Goal: Information Seeking & Learning: Check status

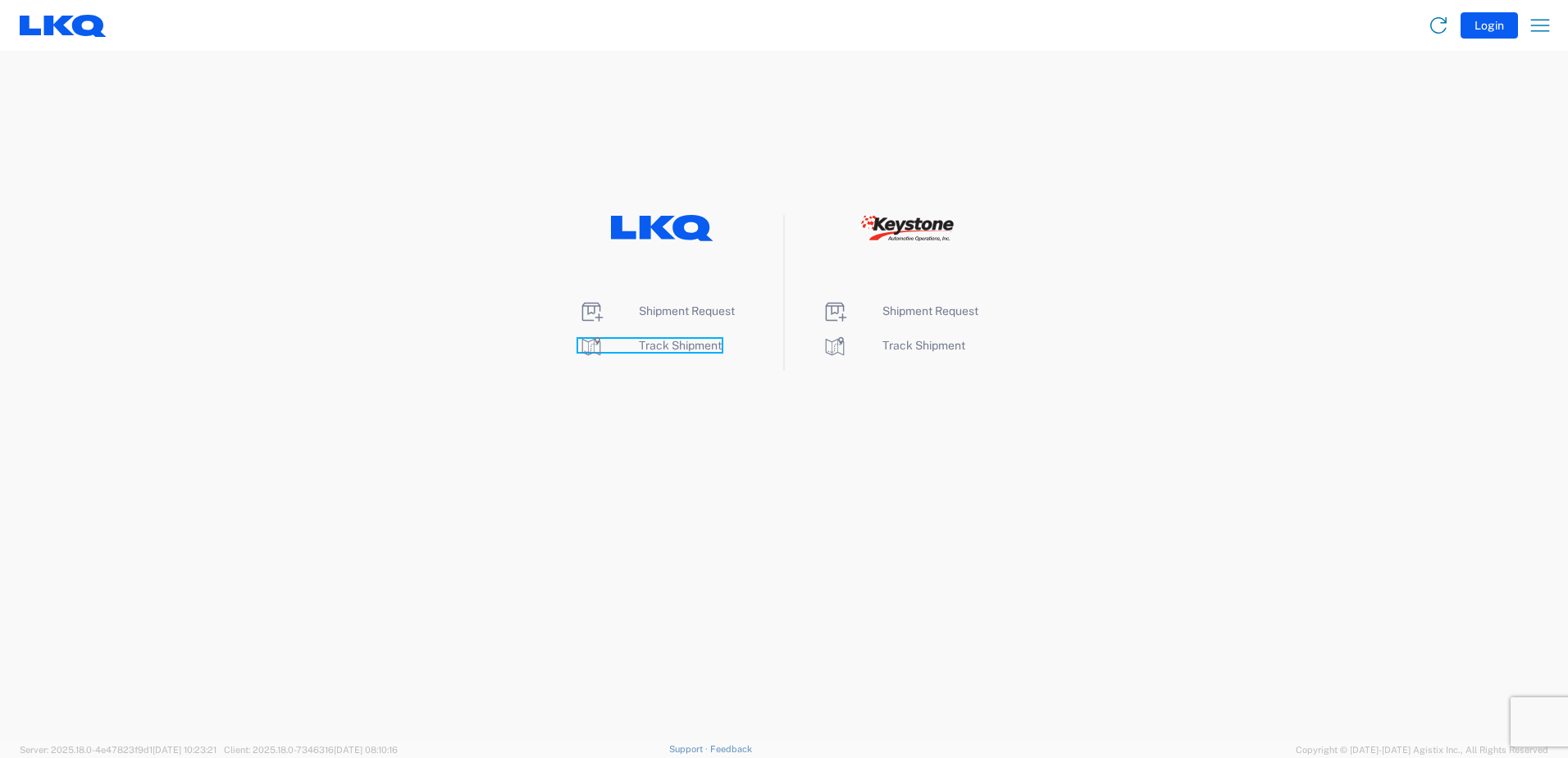
click at [698, 342] on span "Track Shipment" at bounding box center [679, 345] width 82 height 13
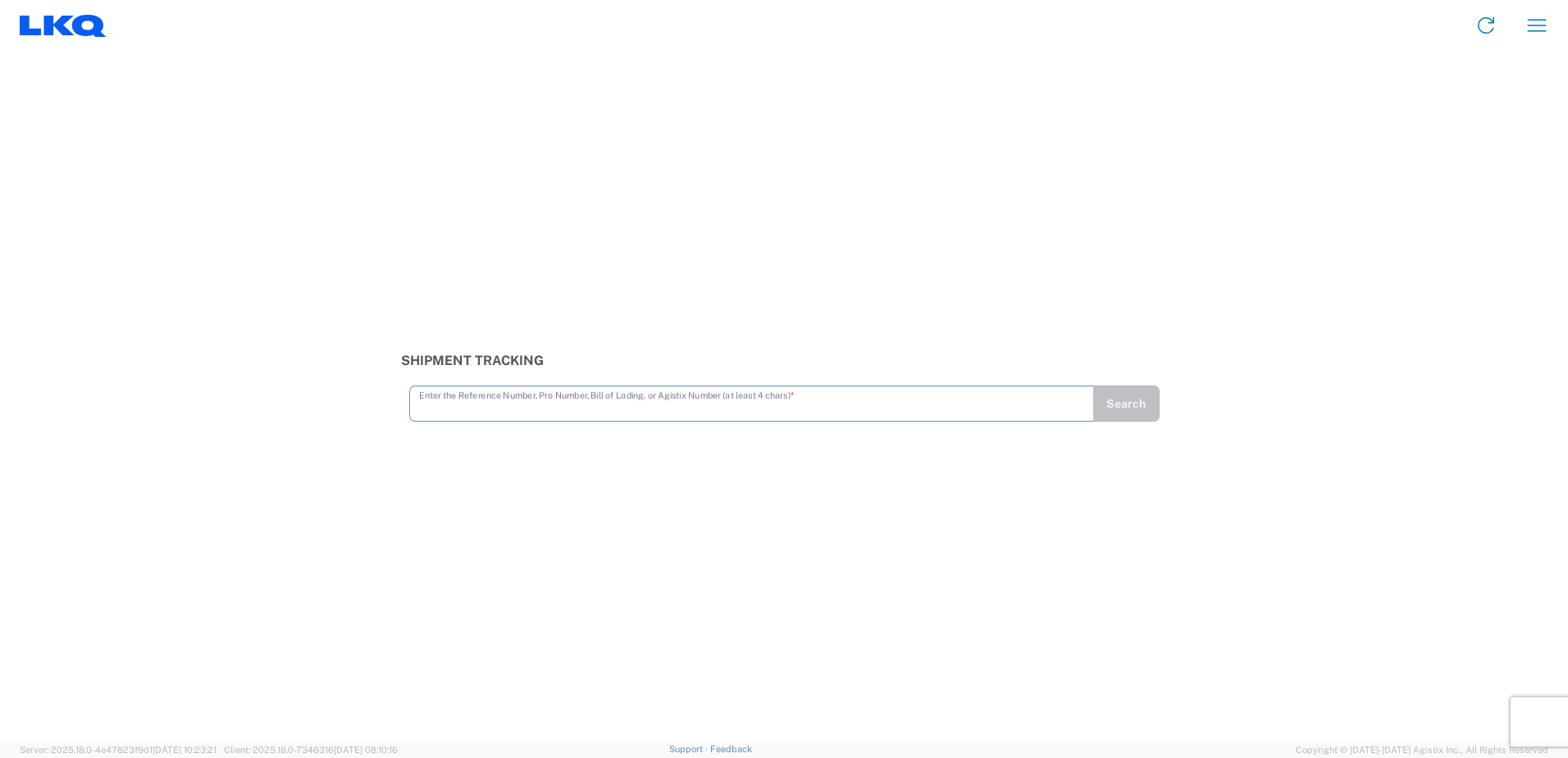
click at [443, 410] on input "text" at bounding box center [751, 402] width 665 height 28
type input "56329176"
click at [1136, 401] on button "Search" at bounding box center [1126, 404] width 67 height 36
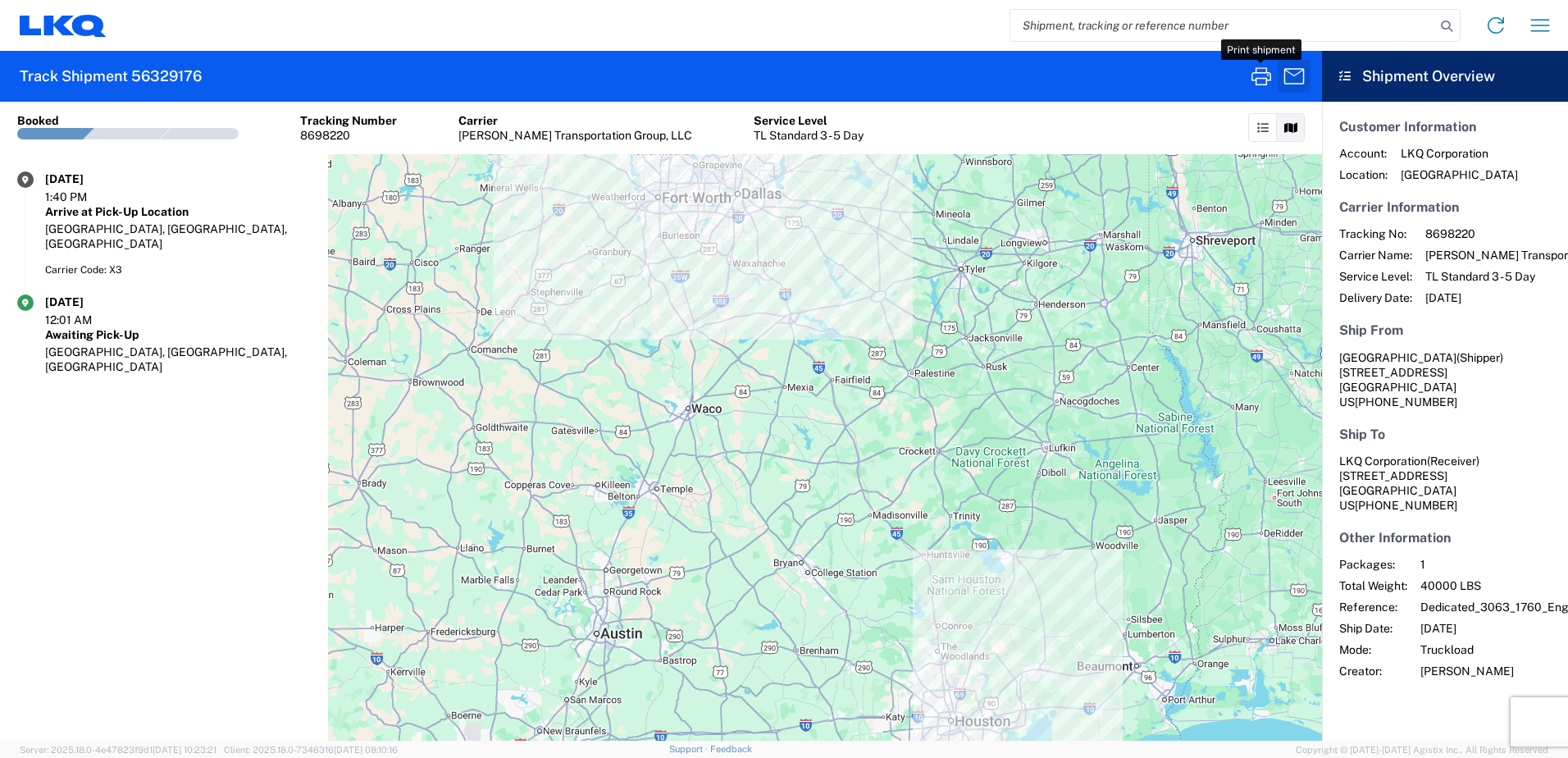
click at [1265, 77] on icon "button" at bounding box center [1261, 77] width 27 height 27
